Goal: Information Seeking & Learning: Learn about a topic

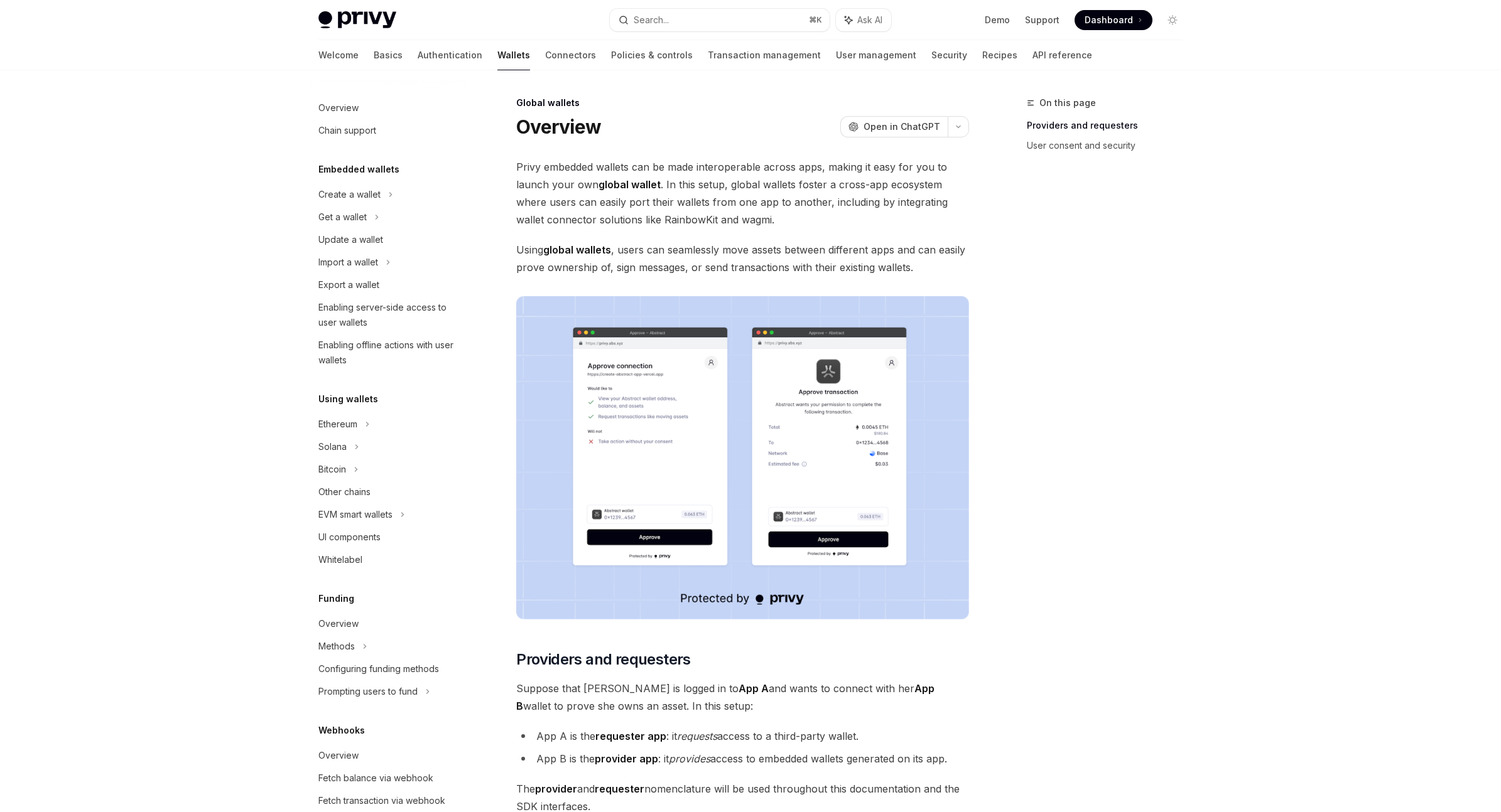
scroll to position [274, 0]
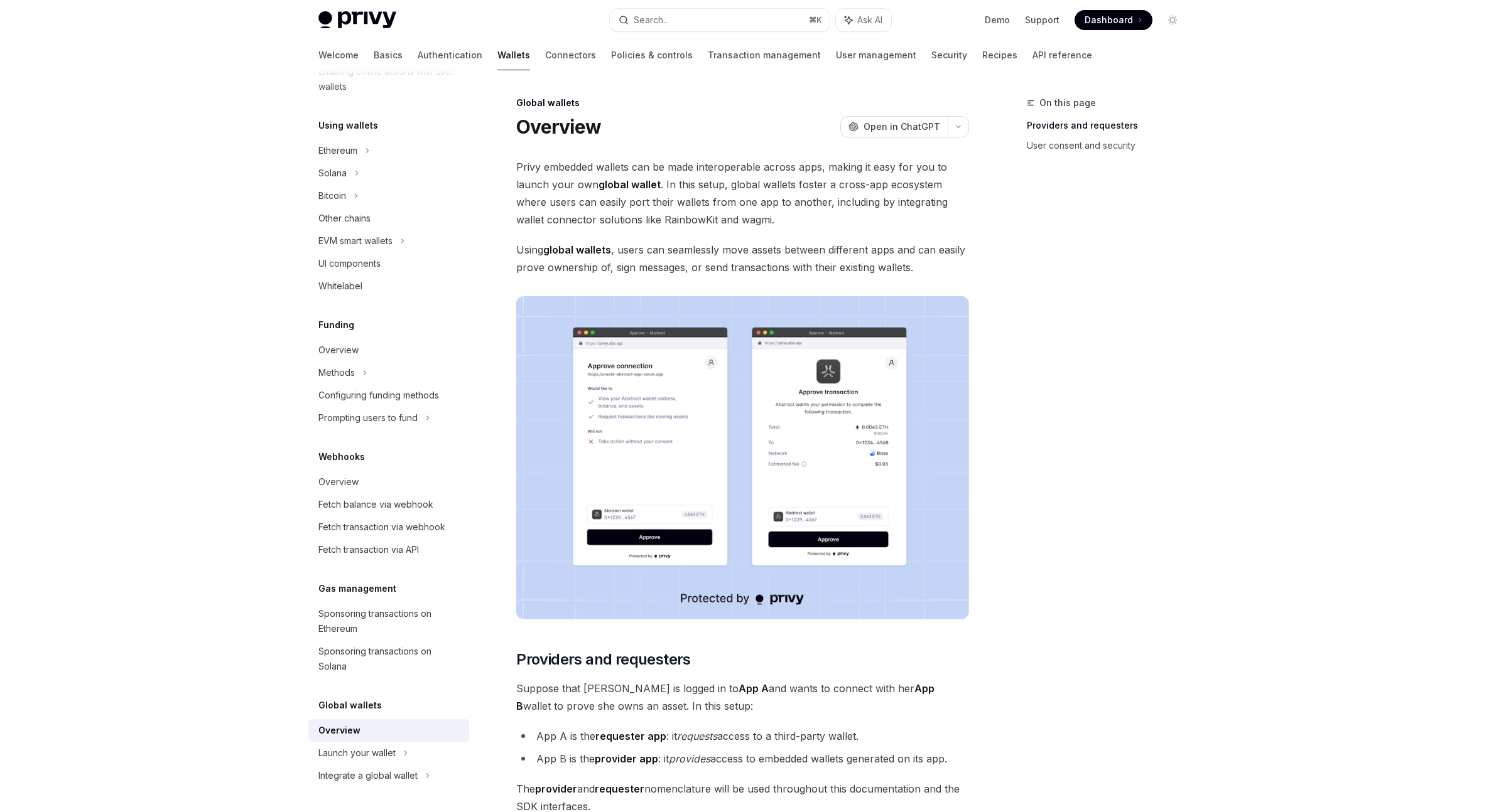
click at [695, 184] on span "Privy embedded wallets can be made interoperable across apps, making it easy fo…" at bounding box center [742, 194] width 453 height 70
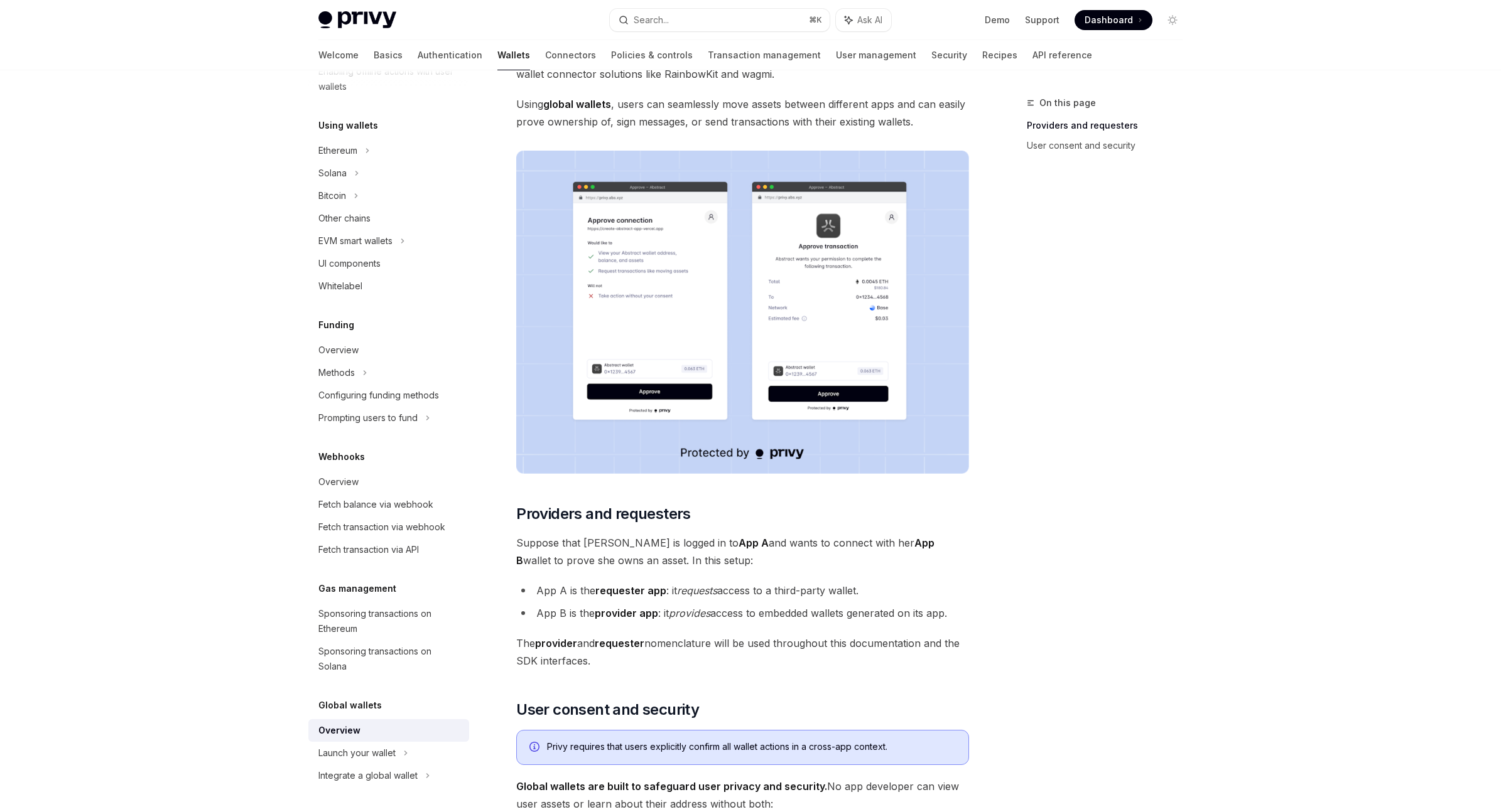
scroll to position [0, 0]
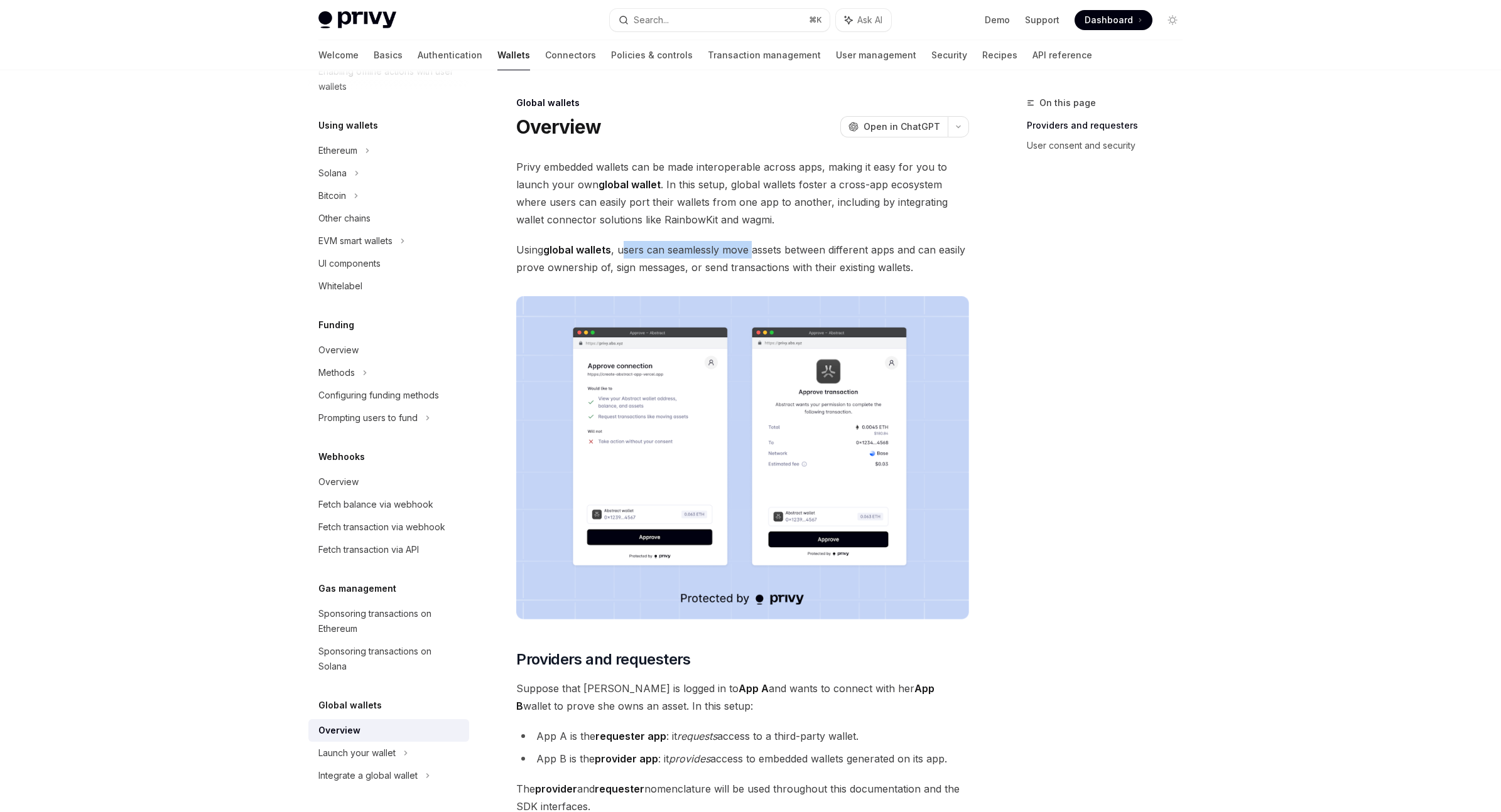
drag, startPoint x: 625, startPoint y: 243, endPoint x: 876, endPoint y: 266, distance: 252.1
click at [850, 264] on span "Using global wallets , users can seamlessly move assets between different apps …" at bounding box center [742, 259] width 453 height 35
click at [876, 266] on span "Using global wallets , users can seamlessly move assets between different apps …" at bounding box center [742, 259] width 453 height 35
